Goal: Task Accomplishment & Management: Use online tool/utility

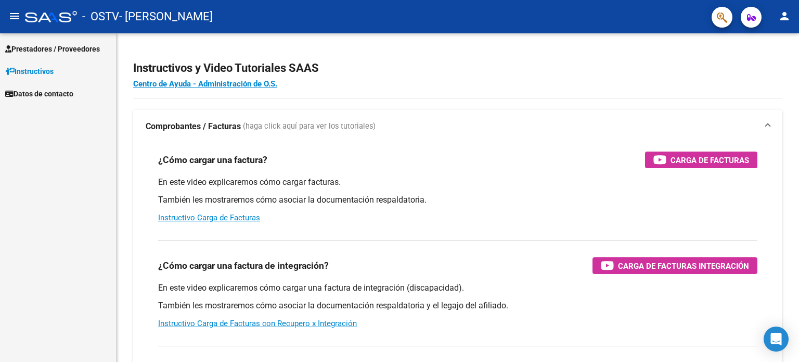
click at [59, 41] on link "Prestadores / Proveedores" at bounding box center [58, 48] width 116 height 22
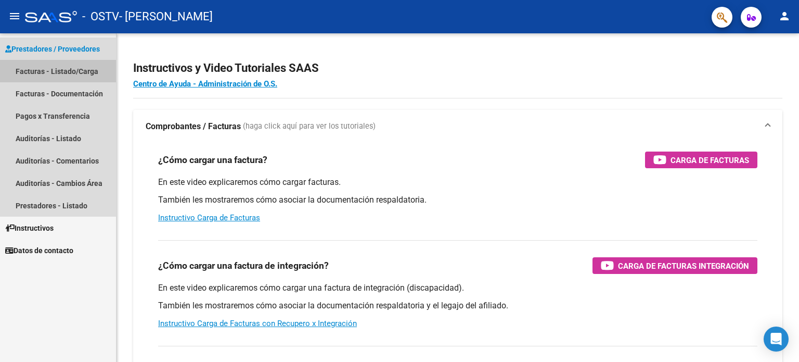
click at [33, 70] on link "Facturas - Listado/Carga" at bounding box center [58, 71] width 116 height 22
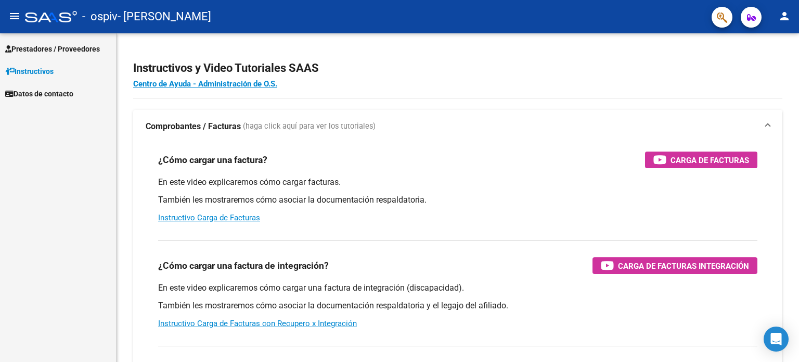
click at [92, 53] on span "Prestadores / Proveedores" at bounding box center [52, 48] width 95 height 11
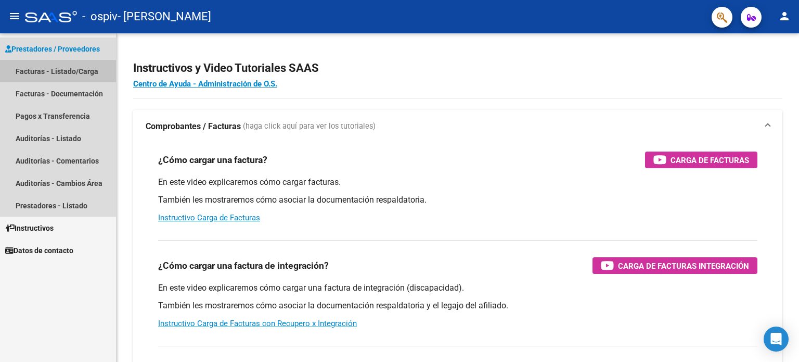
click at [68, 72] on link "Facturas - Listado/Carga" at bounding box center [58, 71] width 116 height 22
